Goal: Contribute content: Add original content to the website for others to see

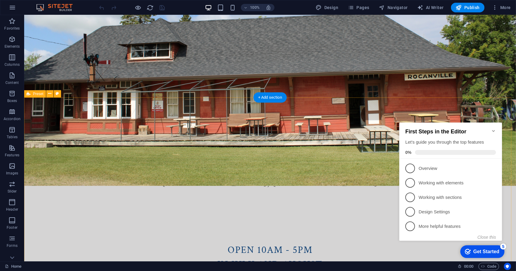
scroll to position [211, 0]
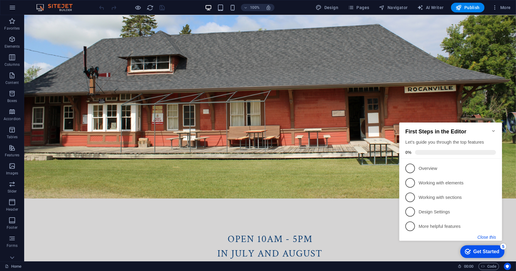
click at [483, 237] on button "Close this" at bounding box center [486, 237] width 18 height 5
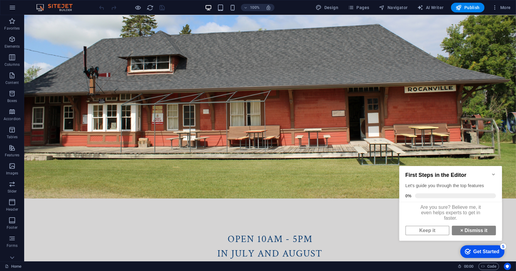
scroll to position [4, 0]
click at [433, 229] on link "Keep it" at bounding box center [427, 231] width 44 height 10
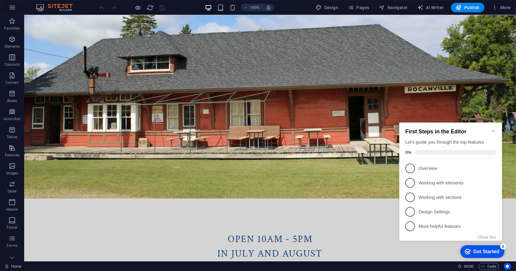
click at [493, 128] on icon "Minimize checklist" at bounding box center [493, 130] width 5 height 5
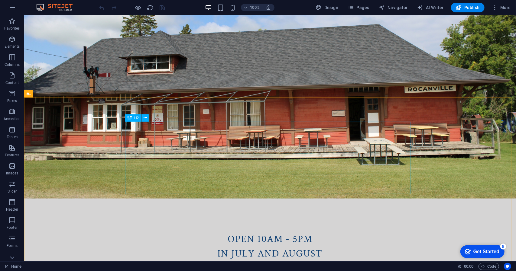
click at [129, 119] on icon at bounding box center [129, 117] width 4 height 7
click at [146, 118] on icon at bounding box center [145, 118] width 3 height 6
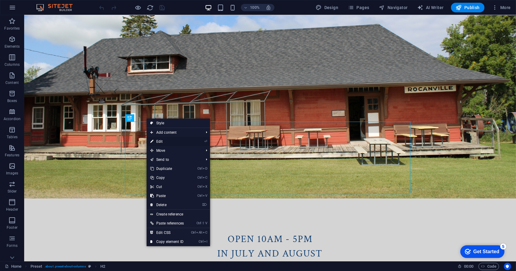
click at [161, 141] on link "⏎ Edit" at bounding box center [167, 141] width 41 height 9
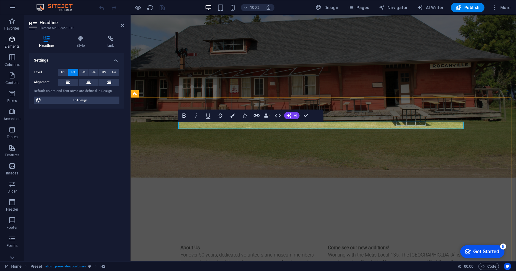
drag, startPoint x: 179, startPoint y: 111, endPoint x: 11, endPoint y: 40, distance: 183.0
click at [11, 40] on icon "button" at bounding box center [11, 39] width 7 height 7
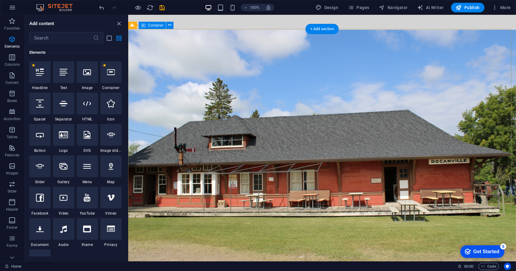
scroll to position [242, 0]
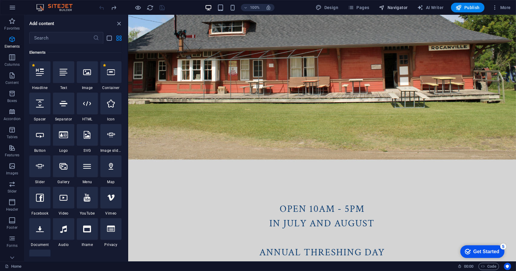
click at [397, 7] on span "Navigator" at bounding box center [393, 8] width 29 height 6
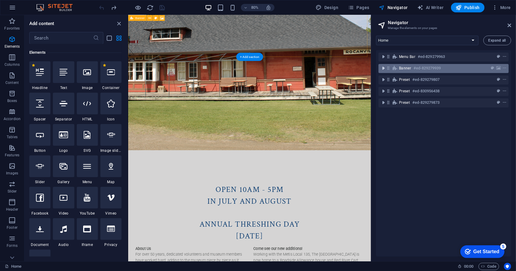
click at [384, 67] on icon "toggle-expand" at bounding box center [383, 68] width 6 height 6
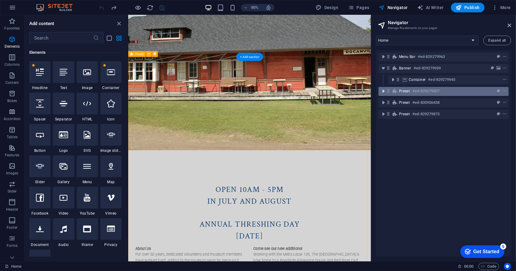
click at [382, 91] on icon "toggle-expand" at bounding box center [383, 91] width 6 height 6
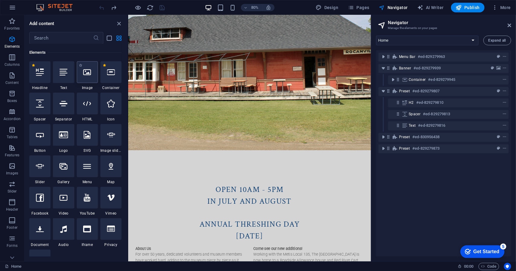
click at [86, 73] on icon at bounding box center [87, 72] width 8 height 8
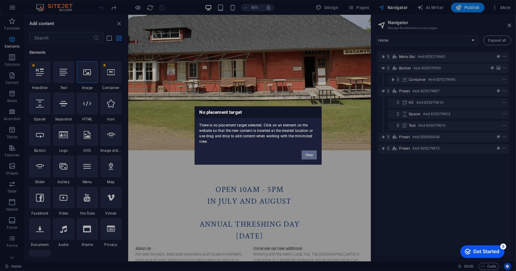
click at [310, 157] on button "Okay" at bounding box center [309, 155] width 15 height 9
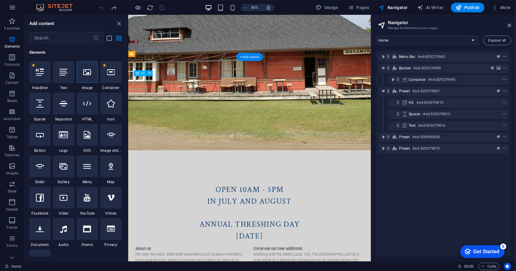
click at [270, 226] on div "OPEN 10am - 5pm in July and August Annual Threshing Day [DATE]" at bounding box center [279, 262] width 285 height 73
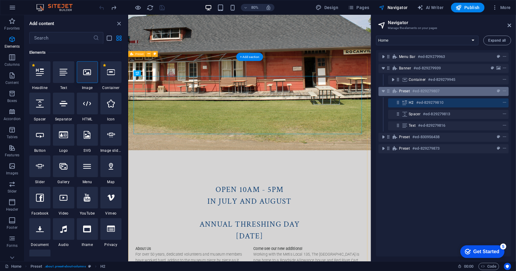
click at [414, 91] on h6 "#ed-829279807" at bounding box center [425, 91] width 27 height 7
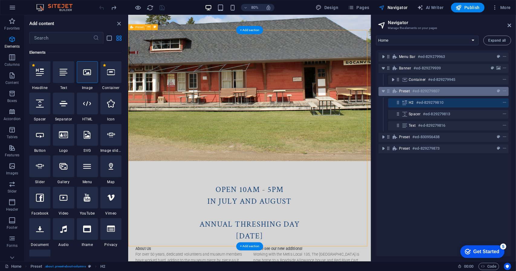
scroll to position [275, 0]
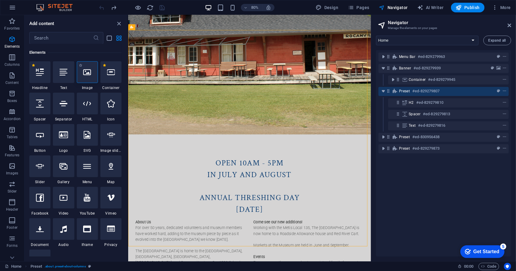
click at [91, 74] on icon at bounding box center [87, 72] width 8 height 8
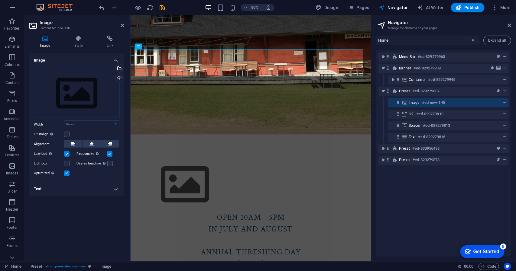
click at [76, 88] on div "Drag files here, click to choose files or select files from Files or our free s…" at bounding box center [76, 94] width 85 height 50
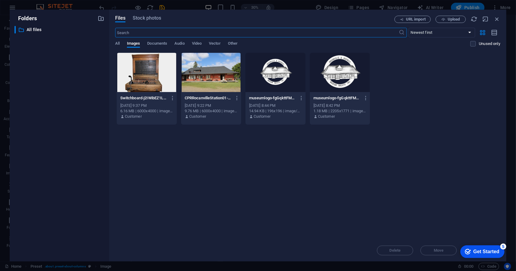
scroll to position [126, 0]
click at [451, 18] on span "Upload" at bounding box center [453, 20] width 12 height 4
click at [450, 20] on span "Upload" at bounding box center [453, 20] width 12 height 4
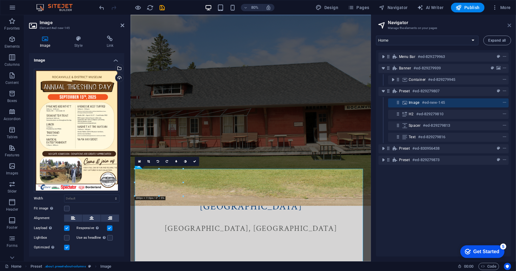
click at [508, 24] on icon at bounding box center [509, 25] width 4 height 5
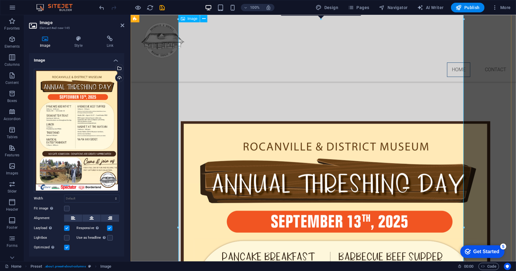
scroll to position [307, 0]
